Goal: Task Accomplishment & Management: Manage account settings

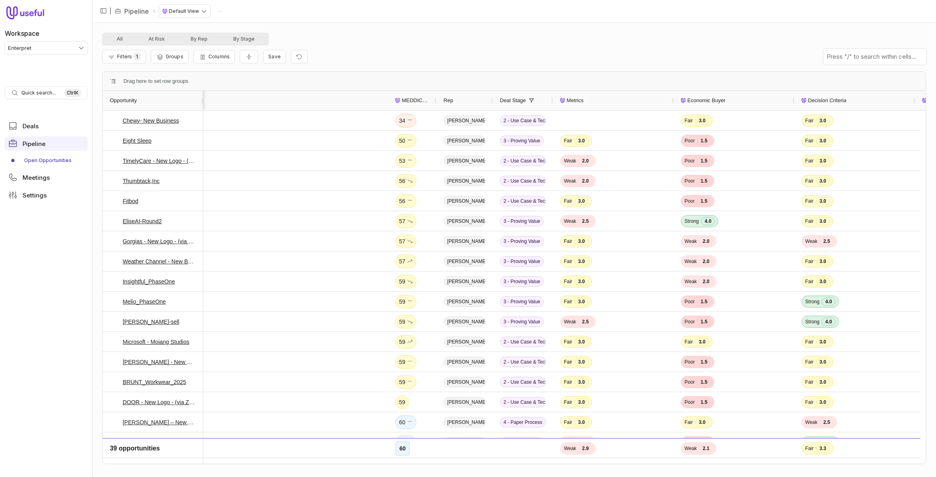
scroll to position [0, 283]
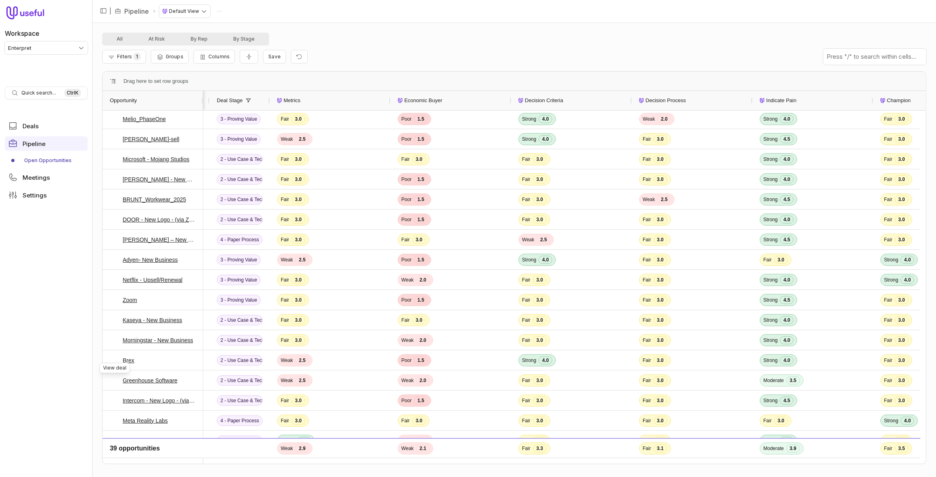
click at [70, 332] on nav "Workspace Enterpret Quick search... Ctrl K Deals Pipeline Open Opportunities Me…" at bounding box center [46, 238] width 93 height 477
click at [456, 49] on div "Filters 1 Groups Columns Save" at bounding box center [514, 56] width 824 height 23
click at [688, 60] on div "Filters 1 Groups Columns Save" at bounding box center [514, 56] width 824 height 23
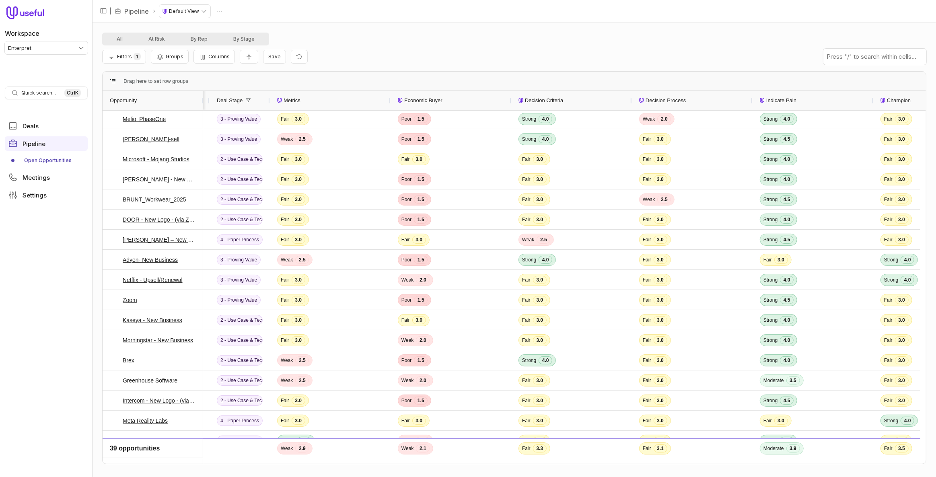
click at [388, 43] on div "All At Risk By Rep By Stage" at bounding box center [514, 39] width 824 height 13
click at [35, 56] on nav "Workspace Enterpret Quick search... Ctrl K Deals Pipeline Open Opportunities Me…" at bounding box center [46, 238] width 93 height 477
click at [37, 54] on html "Workspace Enterpret Quick search... Ctrl K Deals Pipeline Open Opportunities Me…" at bounding box center [468, 238] width 936 height 477
